Goal: Information Seeking & Learning: Check status

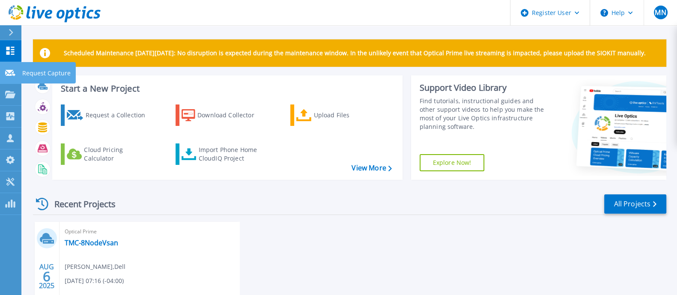
click at [18, 69] on link "Request Capture Request Capture" at bounding box center [10, 73] width 21 height 22
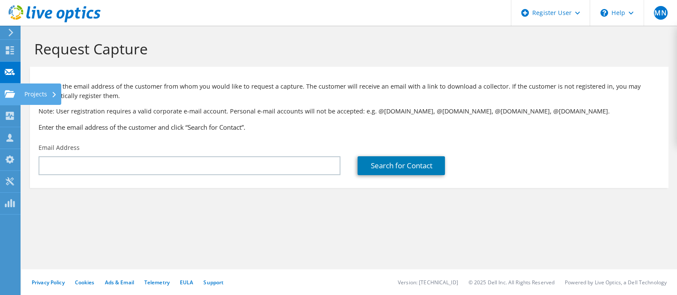
click at [11, 97] on icon at bounding box center [10, 94] width 10 height 8
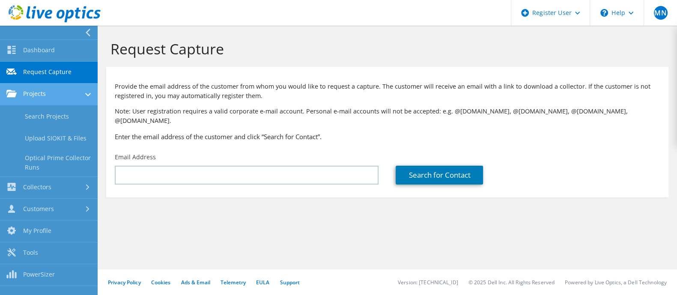
click at [56, 100] on link "Projects" at bounding box center [49, 95] width 98 height 22
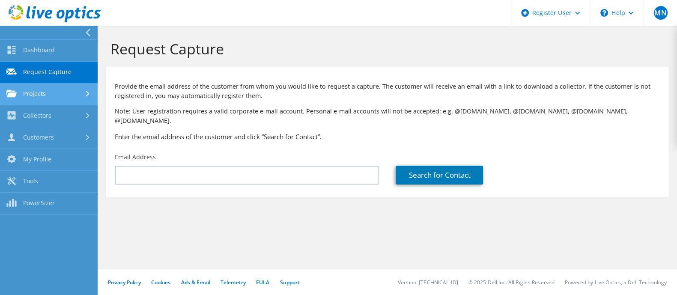
click at [54, 98] on link "Projects" at bounding box center [49, 95] width 98 height 22
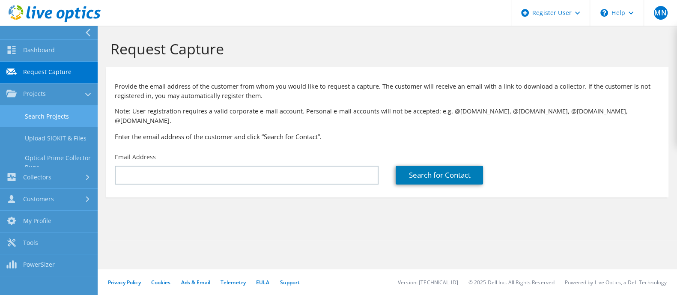
click at [54, 116] on link "Search Projects" at bounding box center [49, 116] width 98 height 22
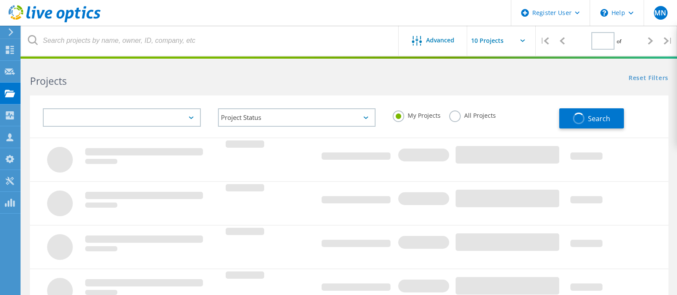
type input "1"
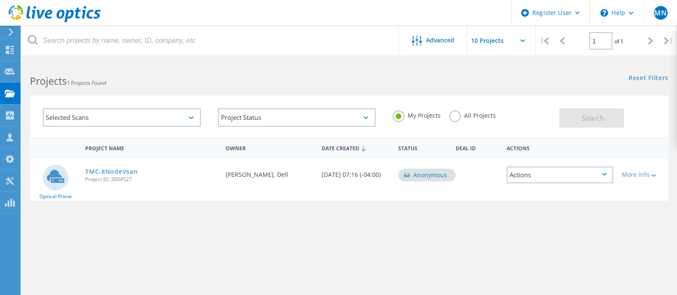
click at [455, 117] on label "All Projects" at bounding box center [472, 115] width 47 height 8
click at [0, 0] on input "All Projects" at bounding box center [0, 0] width 0 height 0
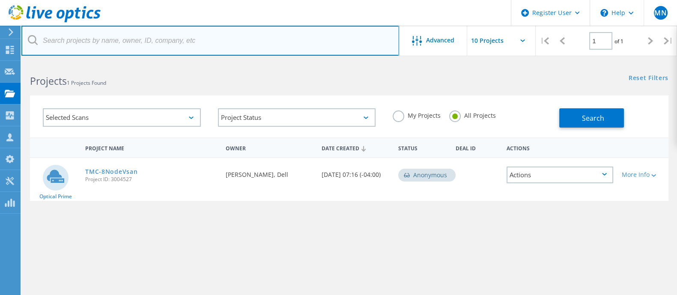
click at [169, 42] on input "text" at bounding box center [210, 41] width 378 height 30
click at [152, 42] on input "text" at bounding box center [210, 41] width 378 height 30
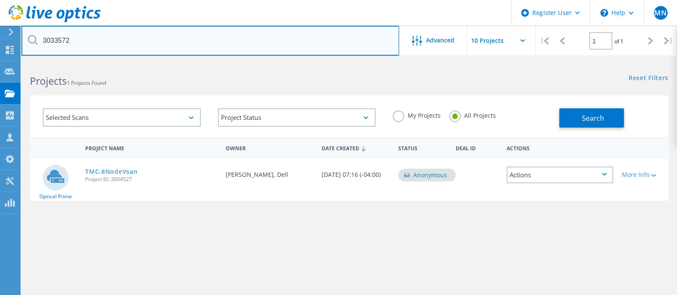
type input "3033572"
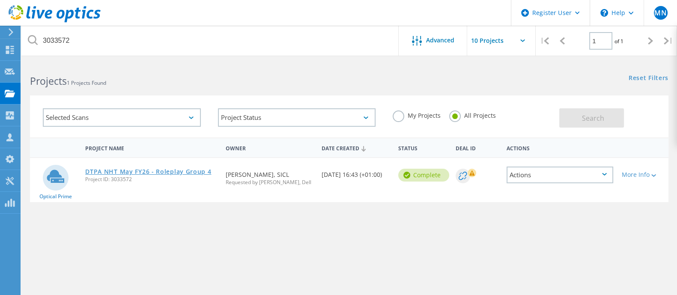
click at [165, 170] on link "DTPA NHT May FY26 - Roleplay Group 4" at bounding box center [148, 172] width 126 height 6
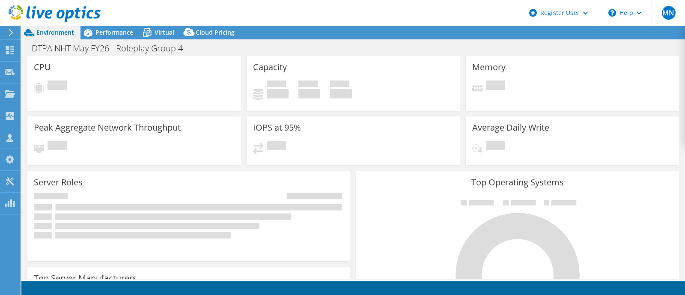
select select "USD"
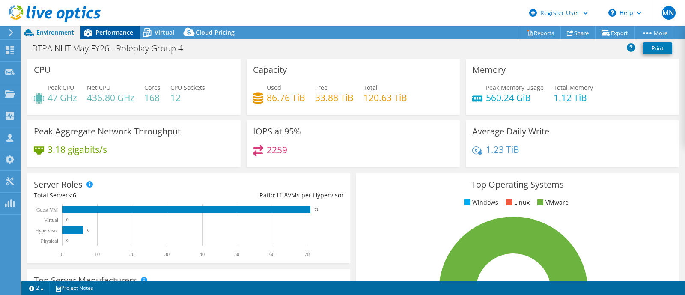
click at [120, 33] on span "Performance" at bounding box center [115, 32] width 38 height 8
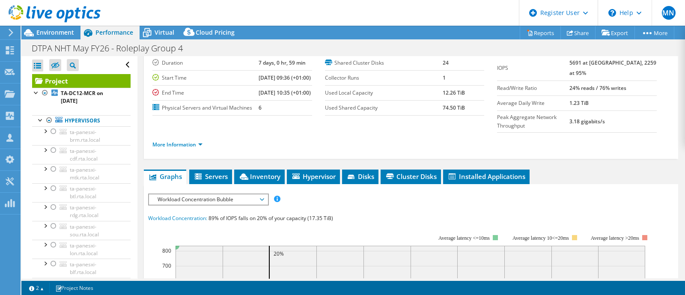
scroll to position [107, 0]
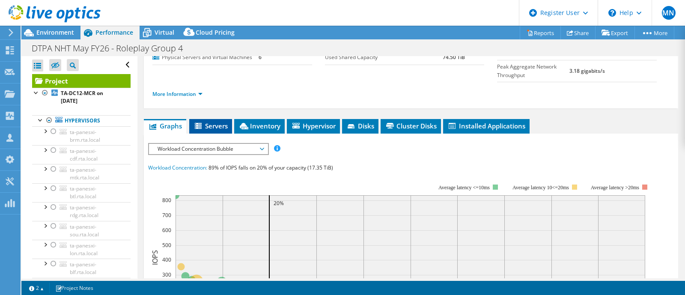
click at [204, 130] on span "Servers" at bounding box center [211, 126] width 34 height 9
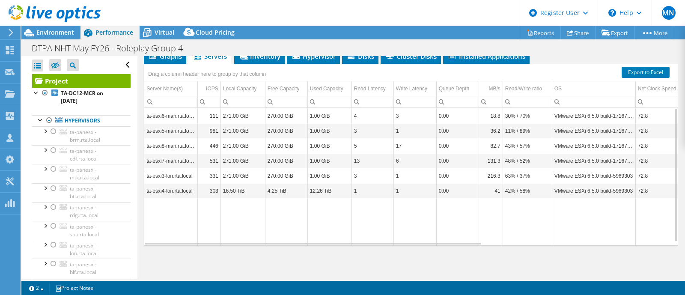
scroll to position [132, 0]
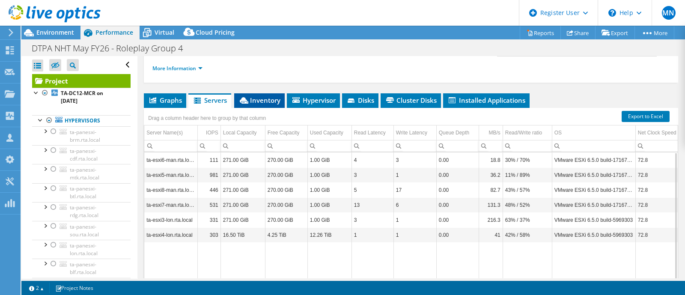
click at [258, 105] on span "Inventory" at bounding box center [260, 100] width 42 height 9
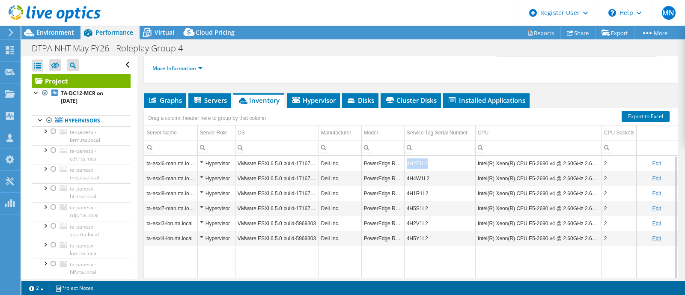
drag, startPoint x: 430, startPoint y: 171, endPoint x: 398, endPoint y: 171, distance: 31.7
click at [398, 171] on tr "ta-esxi6-man.rta.local Hypervisor VMware ESXi 6.5.0 build-17167537 Dell Inc. Po…" at bounding box center [472, 163] width 656 height 15
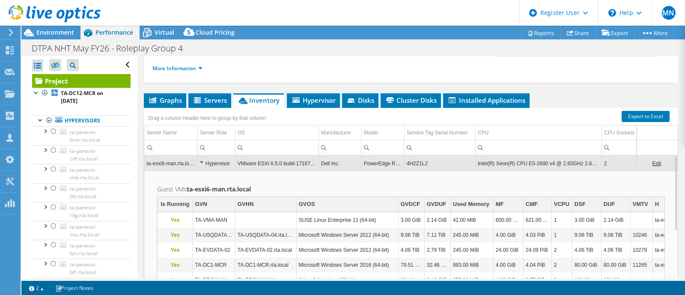
click at [553, 99] on div "Project Details Prepared for: Bret Pilson, bret.pilson@sicl.com Account SICL Du…" at bounding box center [411, 123] width 547 height 399
click at [218, 105] on span "Servers" at bounding box center [210, 100] width 34 height 9
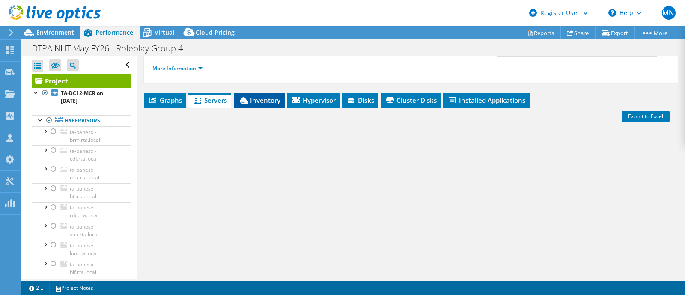
click at [253, 105] on span "Inventory" at bounding box center [260, 100] width 42 height 9
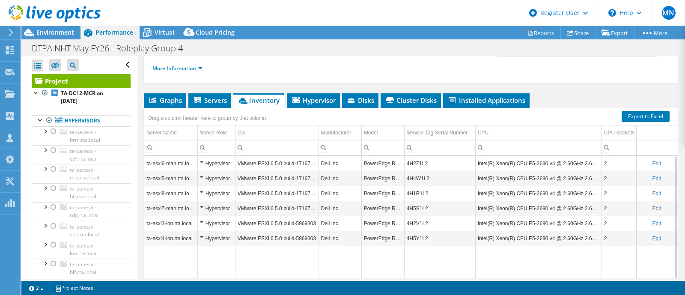
scroll to position [0, 0]
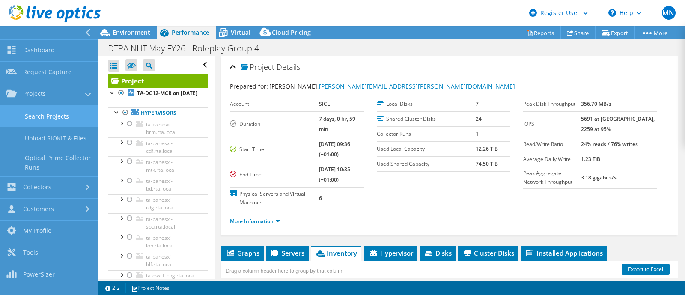
click at [51, 122] on link "Search Projects" at bounding box center [49, 116] width 98 height 22
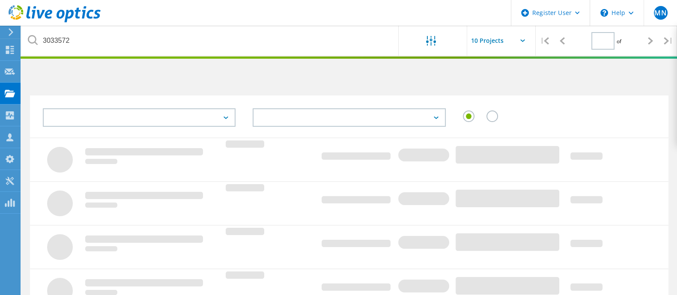
type input "1"
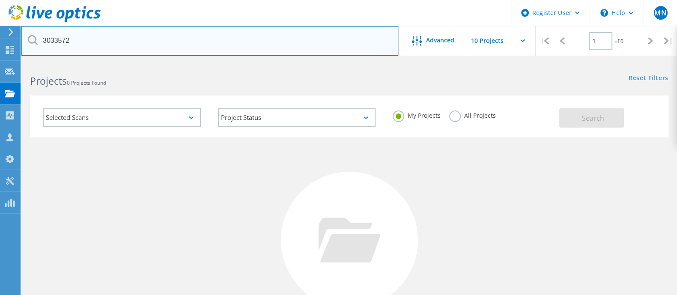
click at [186, 41] on input "3033572" at bounding box center [210, 41] width 378 height 30
type input "3"
click at [156, 46] on input "text" at bounding box center [210, 41] width 378 height 30
type input "3033572"
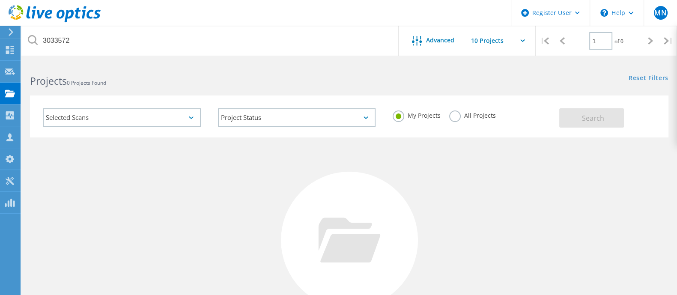
click at [453, 114] on label "All Projects" at bounding box center [472, 115] width 47 height 8
click at [0, 0] on input "All Projects" at bounding box center [0, 0] width 0 height 0
click at [589, 120] on span "Search" at bounding box center [593, 118] width 22 height 9
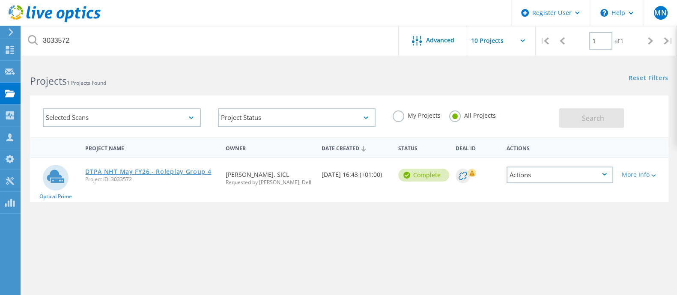
click at [188, 172] on link "DTPA NHT May FY26 - Roleplay Group 4" at bounding box center [148, 172] width 126 height 6
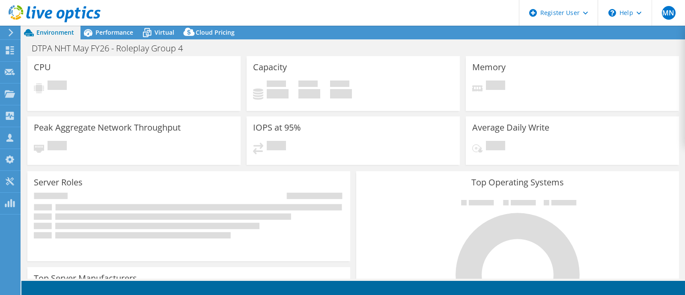
select select "USD"
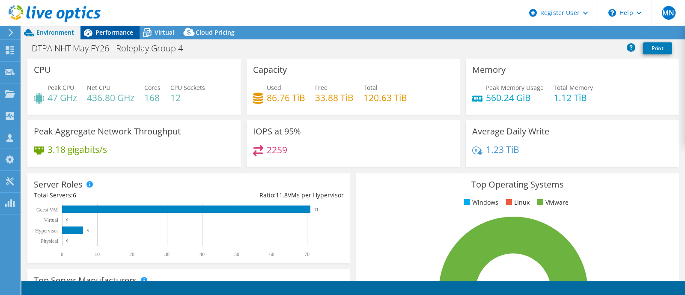
click at [123, 31] on span "Performance" at bounding box center [115, 32] width 38 height 8
